Goal: Navigation & Orientation: Find specific page/section

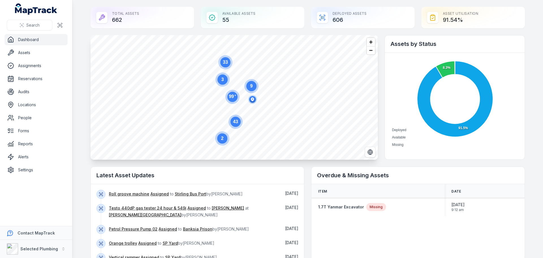
click at [31, 41] on link "Dashboard" at bounding box center [36, 39] width 63 height 11
click at [30, 37] on link "Dashboard" at bounding box center [36, 39] width 63 height 11
drag, startPoint x: 23, startPoint y: 120, endPoint x: 30, endPoint y: 120, distance: 6.3
click at [23, 120] on link "People" at bounding box center [36, 117] width 63 height 11
drag, startPoint x: 29, startPoint y: 116, endPoint x: 42, endPoint y: 117, distance: 13.6
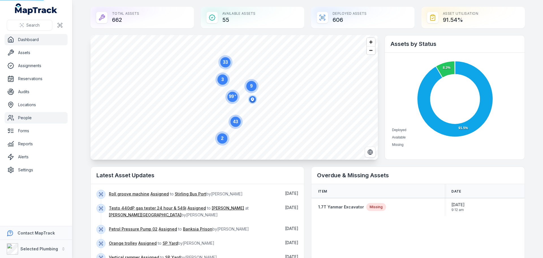
click at [29, 116] on link "People" at bounding box center [36, 117] width 63 height 11
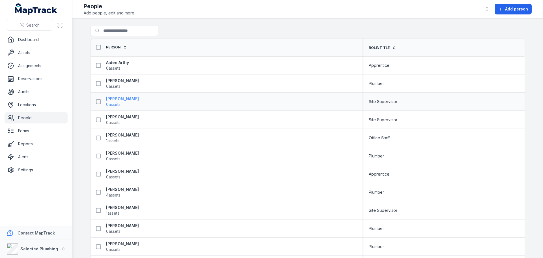
click at [115, 99] on strong "[PERSON_NAME]" at bounding box center [122, 99] width 33 height 6
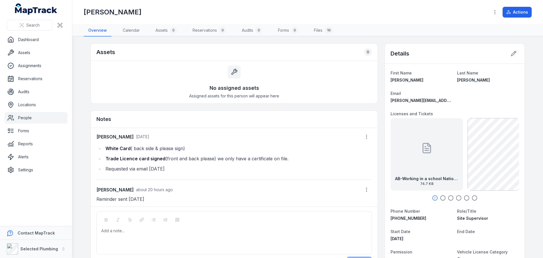
click at [31, 117] on link "People" at bounding box center [36, 117] width 63 height 11
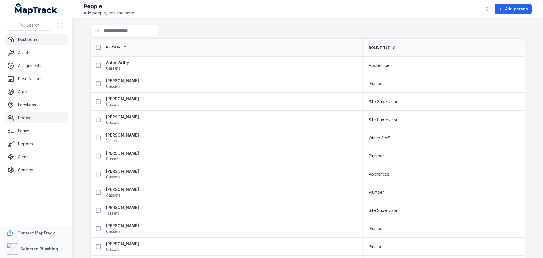
click at [23, 38] on link "Dashboard" at bounding box center [36, 39] width 63 height 11
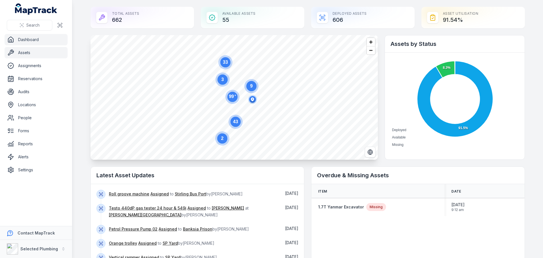
click at [31, 51] on link "Assets" at bounding box center [36, 52] width 63 height 11
click at [26, 77] on link "Reservations" at bounding box center [36, 78] width 63 height 11
click at [26, 64] on link "Assignments" at bounding box center [36, 65] width 63 height 11
click at [25, 91] on link "Audits" at bounding box center [36, 91] width 63 height 11
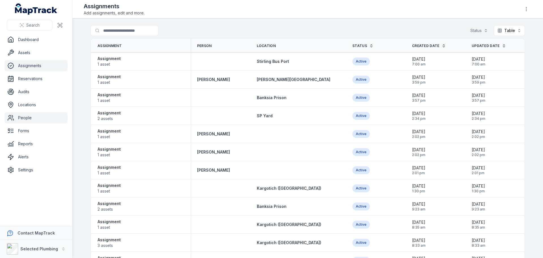
click at [20, 118] on link "People" at bounding box center [36, 117] width 63 height 11
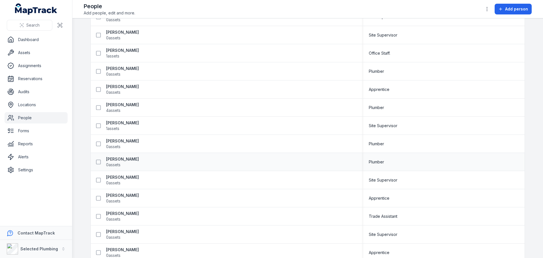
scroll to position [85, 0]
click at [118, 105] on strong "[PERSON_NAME]" at bounding box center [122, 104] width 33 height 6
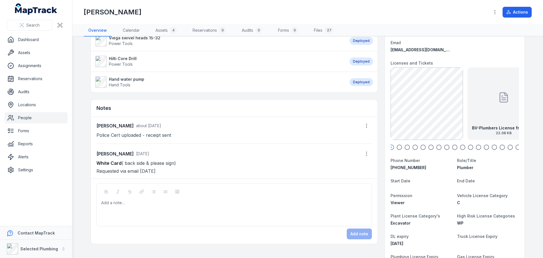
scroll to position [57, 0]
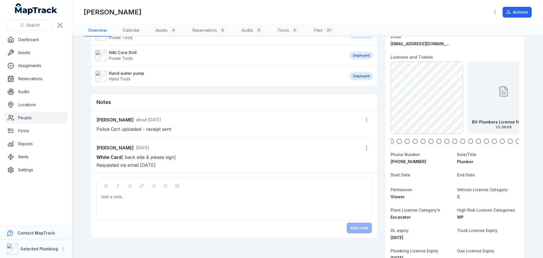
drag, startPoint x: 94, startPoint y: 156, endPoint x: 174, endPoint y: 161, distance: 80.2
click at [176, 157] on p "White Card ( back side & please sign) Requested via email [DATE]" at bounding box center [233, 161] width 275 height 16
click at [116, 199] on div "Add a note..." at bounding box center [234, 205] width 266 height 23
paste div
click at [363, 229] on button "Add note" at bounding box center [359, 227] width 25 height 11
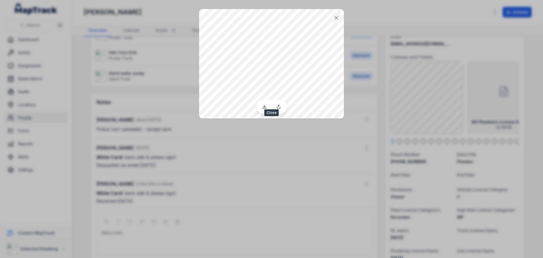
click at [335, 19] on icon at bounding box center [336, 17] width 3 height 3
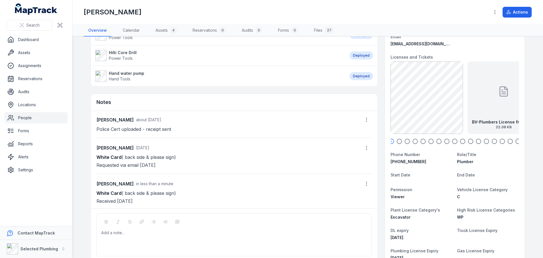
click at [397, 141] on icon "button" at bounding box center [399, 141] width 6 height 6
click at [405, 141] on icon "button" at bounding box center [407, 141] width 6 height 6
click at [413, 140] on icon "button" at bounding box center [415, 141] width 6 height 6
click at [429, 141] on circle "button" at bounding box center [431, 141] width 5 height 5
drag, startPoint x: 432, startPoint y: 140, endPoint x: 441, endPoint y: 141, distance: 9.3
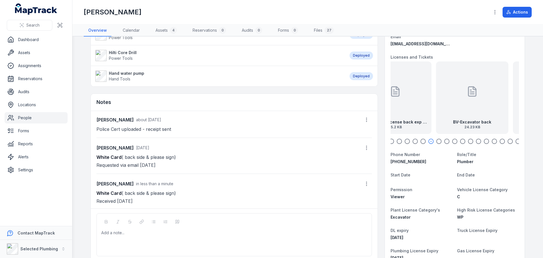
click at [433, 140] on div at bounding box center [454, 141] width 128 height 6
click at [452, 140] on icon "button" at bounding box center [455, 141] width 6 height 6
click at [460, 140] on icon "button" at bounding box center [463, 141] width 6 height 6
drag, startPoint x: 474, startPoint y: 140, endPoint x: 493, endPoint y: 141, distance: 18.7
click at [476, 140] on icon "button" at bounding box center [479, 141] width 6 height 6
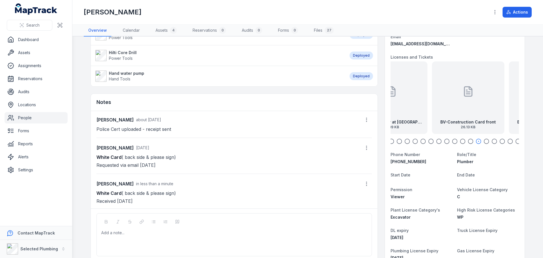
click at [508, 139] on icon "button" at bounding box center [510, 141] width 6 height 6
click at [27, 116] on link "People" at bounding box center [36, 117] width 63 height 11
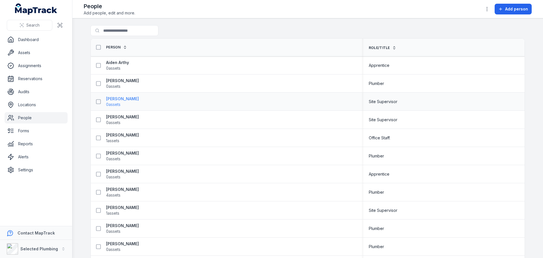
click at [121, 100] on strong "[PERSON_NAME]" at bounding box center [122, 99] width 33 height 6
click at [120, 116] on strong "[PERSON_NAME]" at bounding box center [122, 117] width 33 height 6
click at [122, 135] on strong "[PERSON_NAME]" at bounding box center [122, 135] width 33 height 6
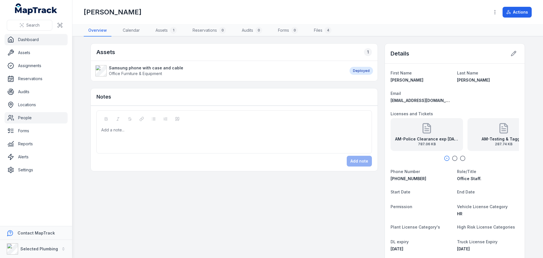
click at [27, 40] on link "Dashboard" at bounding box center [36, 39] width 63 height 11
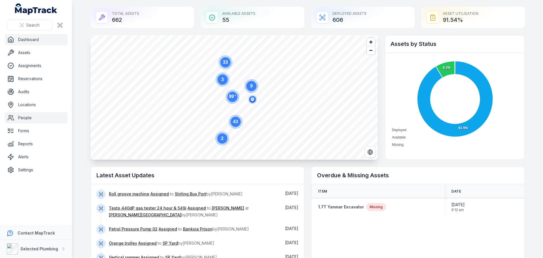
click at [23, 118] on link "People" at bounding box center [36, 117] width 63 height 11
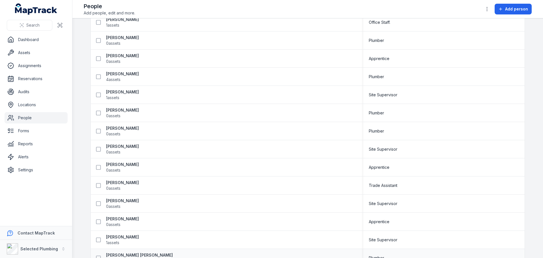
scroll to position [141, 0]
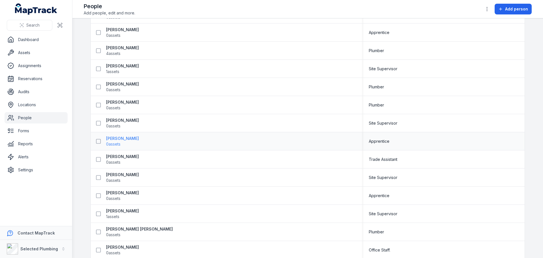
click at [113, 138] on strong "[PERSON_NAME]" at bounding box center [122, 138] width 33 height 6
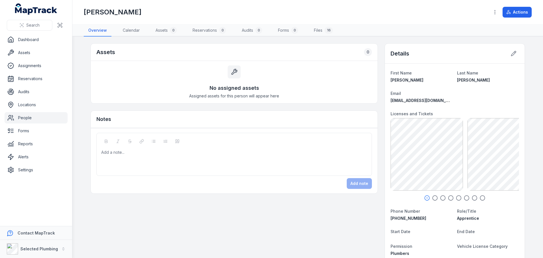
click at [18, 112] on ul "Dashboard Assets Assignments Reservations Audits Locations People Forms Reports…" at bounding box center [36, 104] width 63 height 141
click at [24, 120] on link "People" at bounding box center [36, 117] width 63 height 11
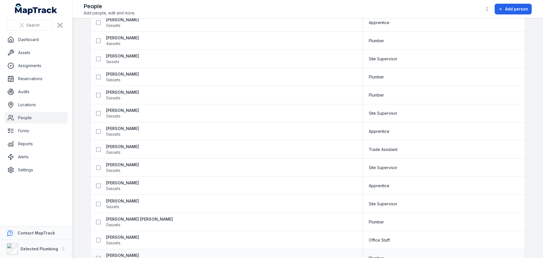
scroll to position [198, 0]
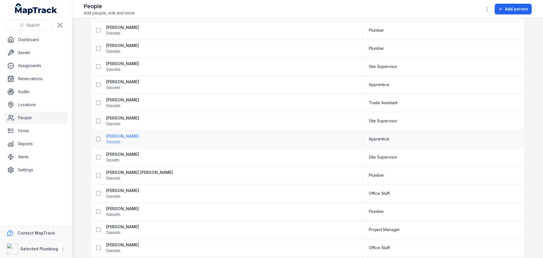
click at [115, 134] on strong "[PERSON_NAME]" at bounding box center [122, 136] width 33 height 6
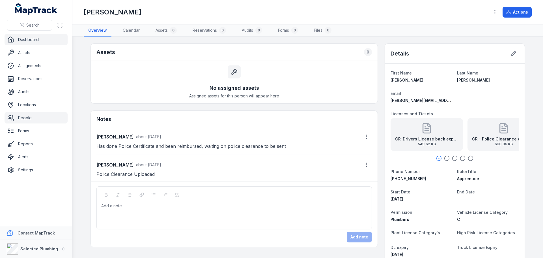
click at [26, 39] on link "Dashboard" at bounding box center [36, 39] width 63 height 11
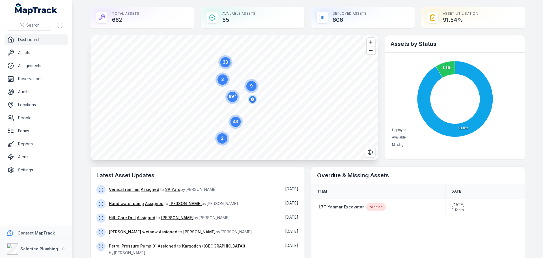
scroll to position [102, 0]
